Goal: Transaction & Acquisition: Book appointment/travel/reservation

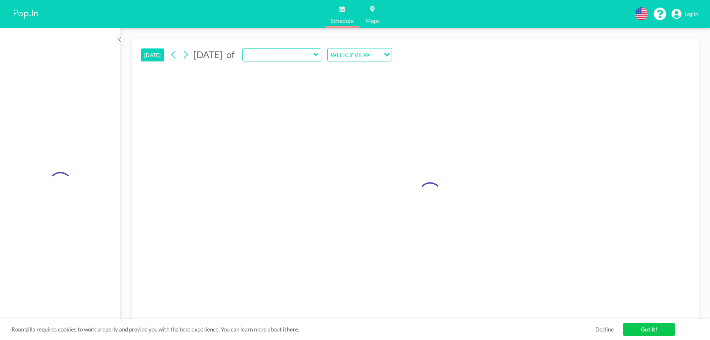
type input "Las Olas"
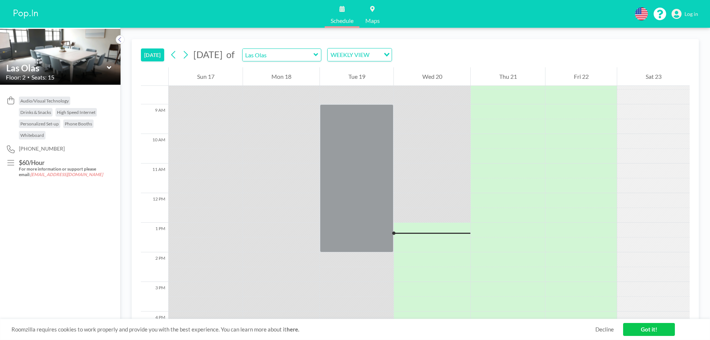
scroll to position [370, 0]
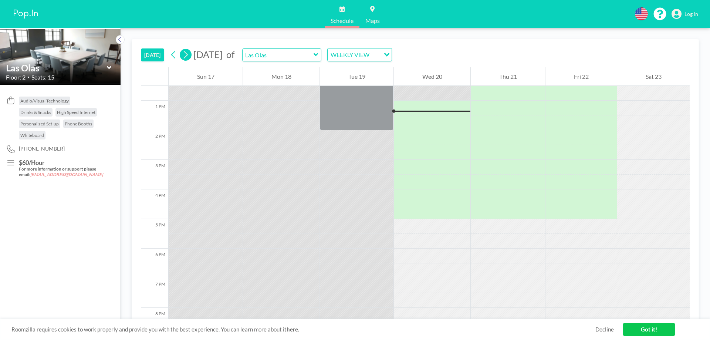
click at [186, 55] on icon at bounding box center [185, 54] width 7 height 11
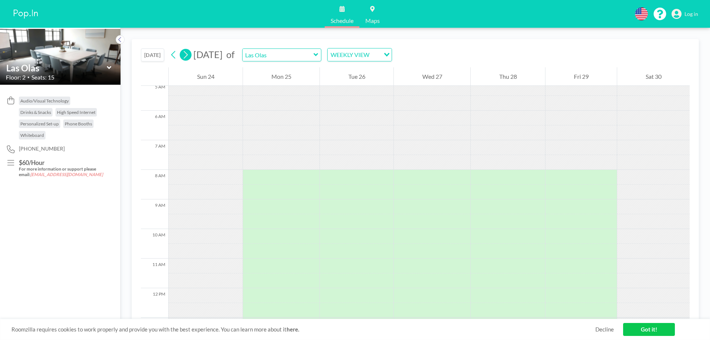
scroll to position [222, 0]
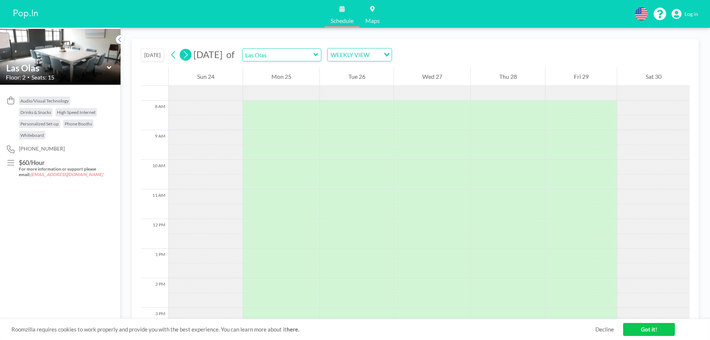
click at [186, 55] on icon at bounding box center [185, 54] width 7 height 11
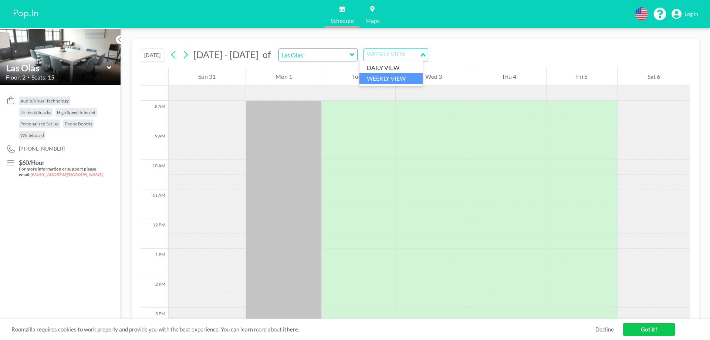
click at [400, 59] on div "WEEKLY VIEW" at bounding box center [391, 53] width 55 height 11
click at [384, 81] on li "WEEKLY VIEW" at bounding box center [391, 78] width 63 height 11
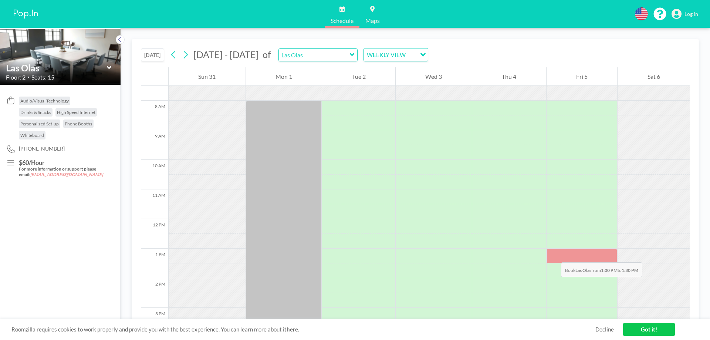
click at [554, 255] on div at bounding box center [582, 256] width 71 height 15
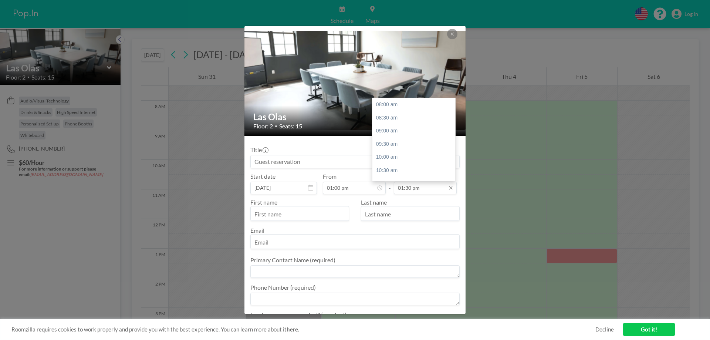
scroll to position [145, 0]
click at [412, 188] on input "01:30 pm" at bounding box center [425, 188] width 63 height 13
click at [386, 129] on div "02:30 pm" at bounding box center [416, 130] width 87 height 13
type input "02:30 pm"
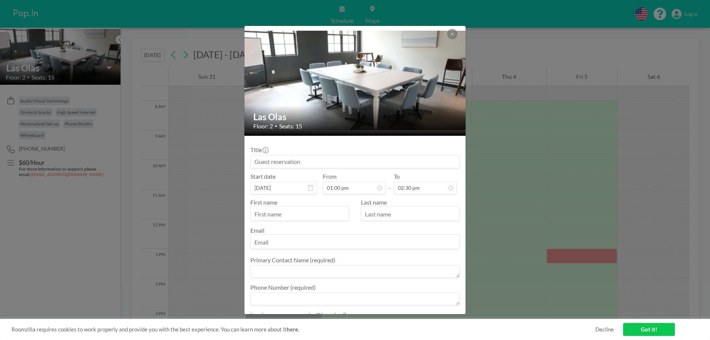
scroll to position [132, 0]
click at [259, 221] on div "First name Last name Email" at bounding box center [354, 224] width 209 height 50
click at [263, 218] on input "text" at bounding box center [300, 214] width 98 height 13
type input "[PERSON_NAME]"
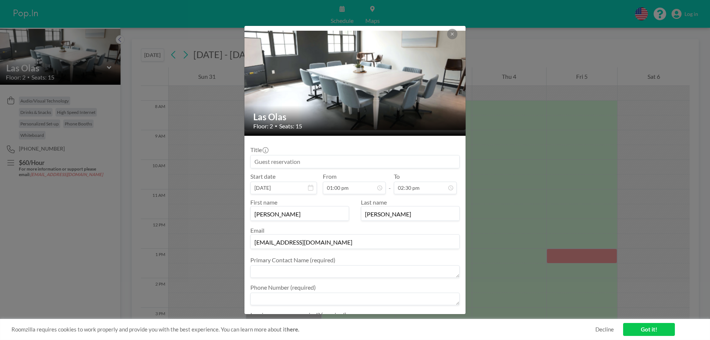
type input "[EMAIL_ADDRESS][DOMAIN_NAME]"
type textarea "[PERSON_NAME]"
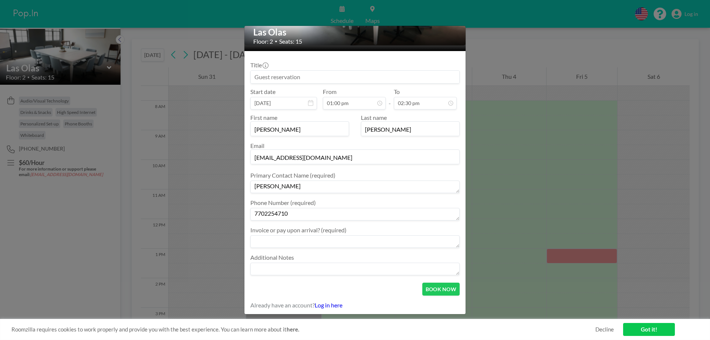
scroll to position [85, 0]
type textarea "7702254710"
click at [278, 242] on textarea at bounding box center [354, 241] width 209 height 13
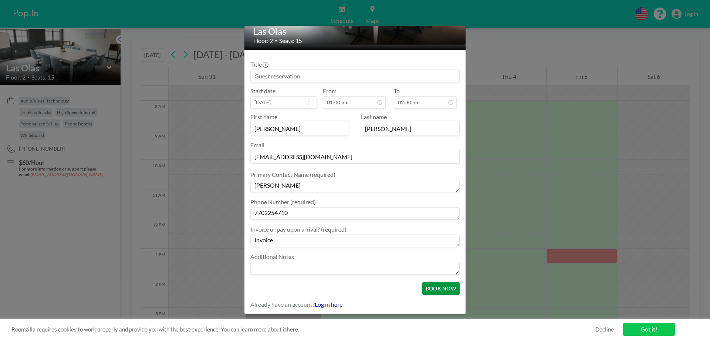
type textarea "Invoice"
click at [440, 289] on button "BOOK NOW" at bounding box center [441, 288] width 37 height 13
